Goal: Transaction & Acquisition: Purchase product/service

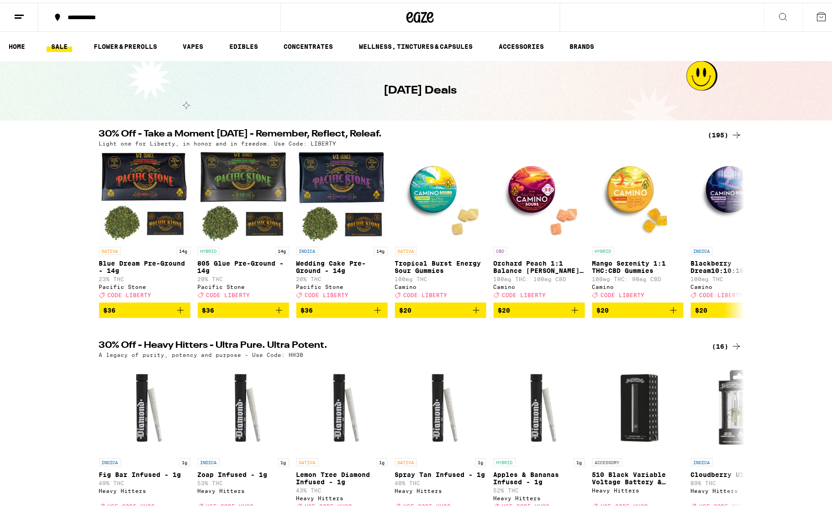
click at [721, 132] on div "(195)" at bounding box center [726, 132] width 34 height 11
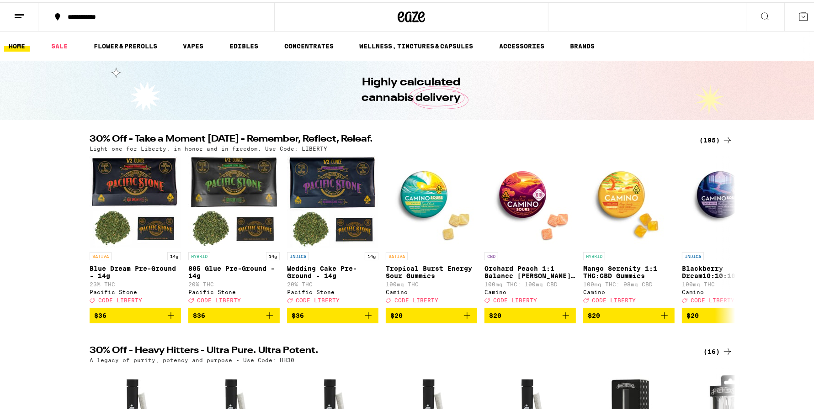
scroll to position [1, 0]
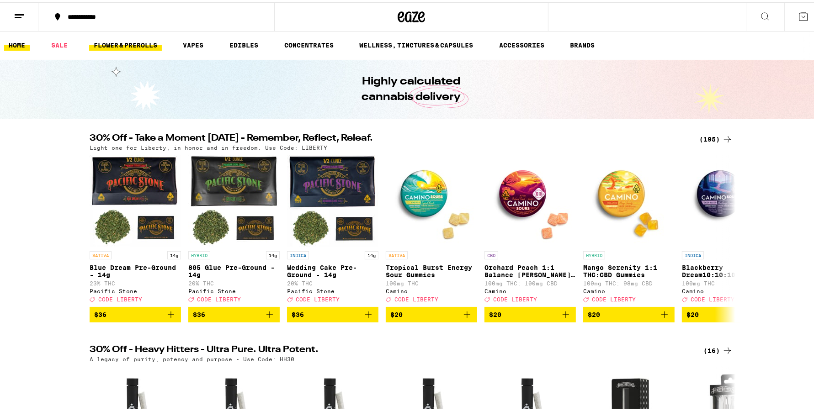
click at [143, 42] on link "FLOWER & PREROLLS" at bounding box center [125, 42] width 73 height 11
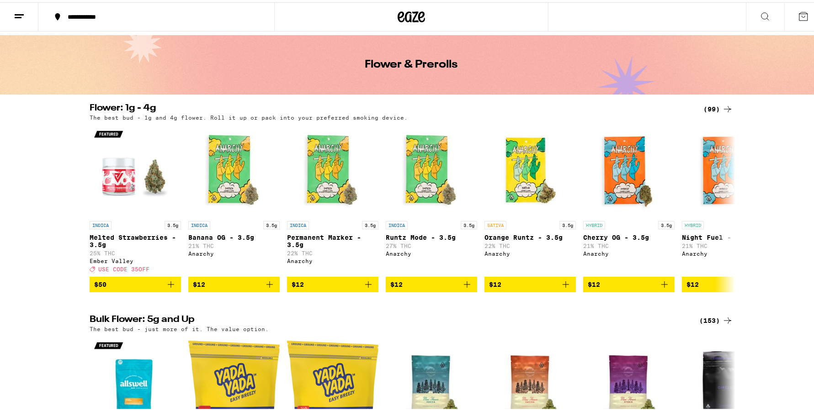
scroll to position [26, 0]
click at [711, 106] on div "(99)" at bounding box center [718, 106] width 30 height 11
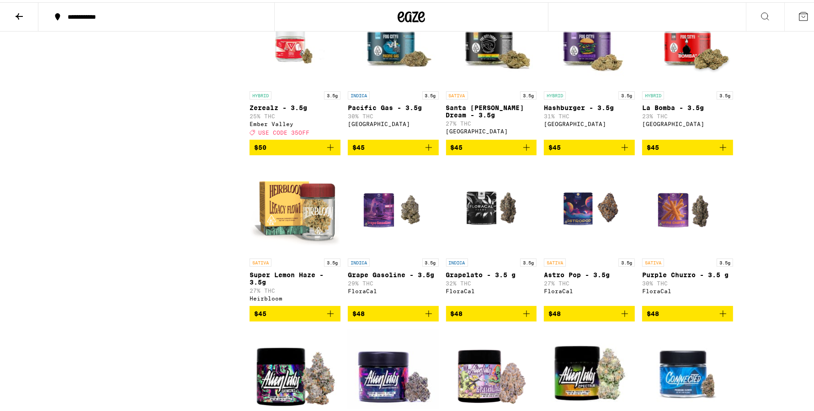
scroll to position [2287, 0]
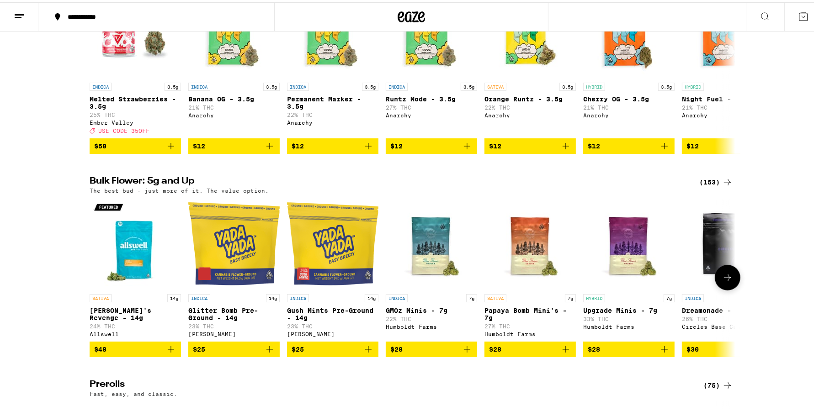
scroll to position [133, 0]
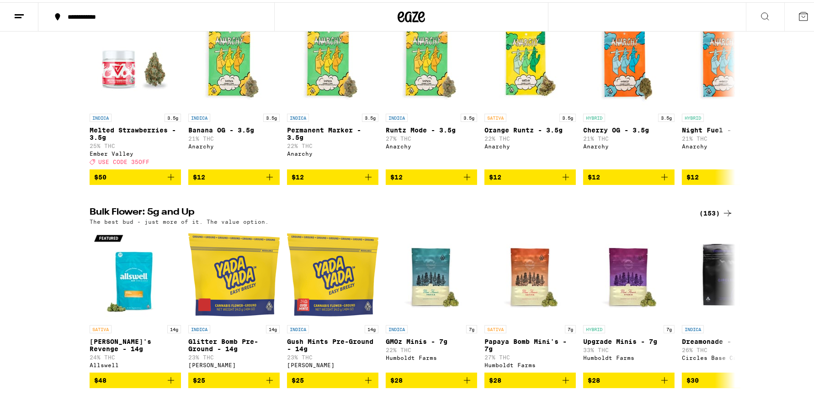
click at [706, 213] on div "(153)" at bounding box center [716, 211] width 34 height 11
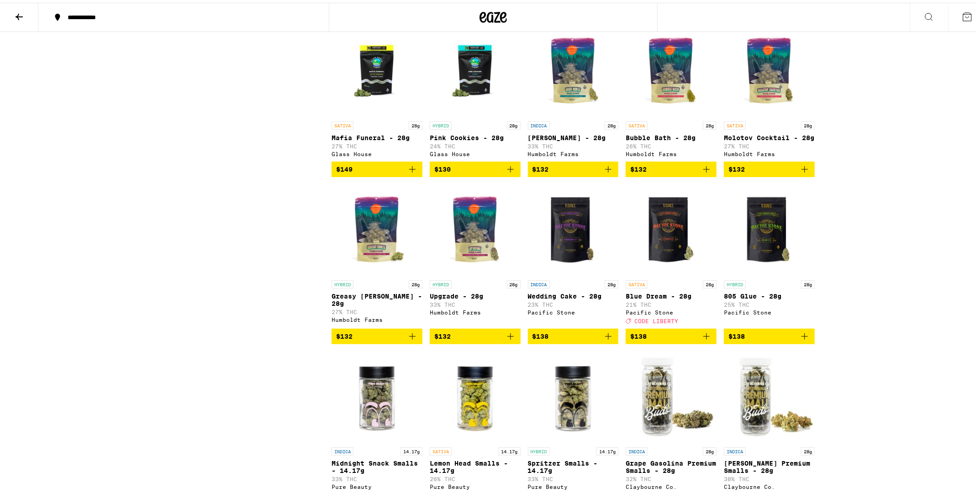
scroll to position [4615, 0]
